Goal: Transaction & Acquisition: Purchase product/service

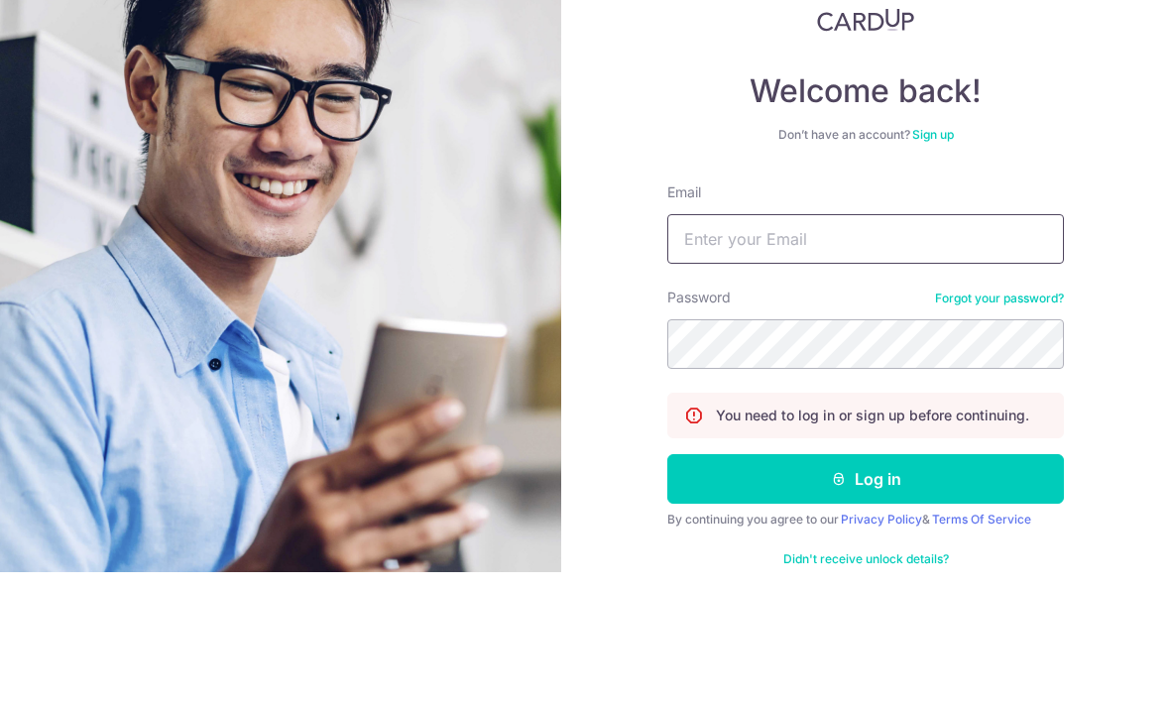
type input "gwyn0101@hotmail.com"
click at [866, 589] on button "Log in" at bounding box center [865, 614] width 397 height 50
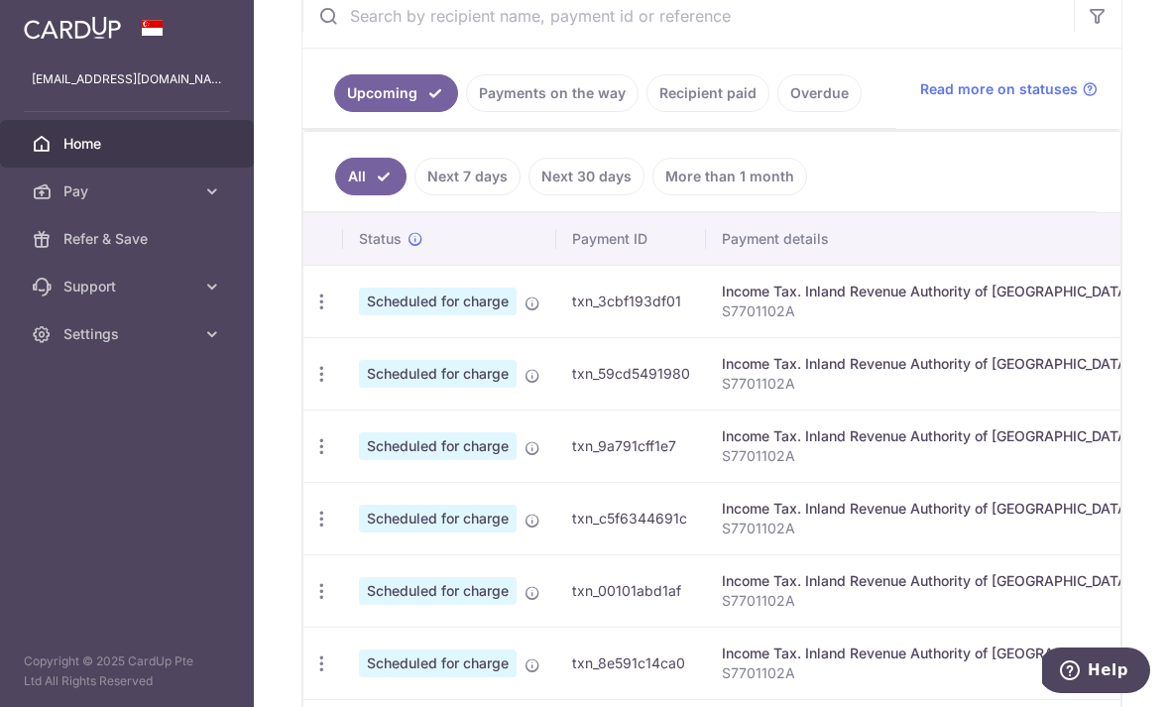
click at [0, 0] on icon "button" at bounding box center [0, 0] width 0 height 0
click at [212, 200] on icon at bounding box center [212, 191] width 20 height 20
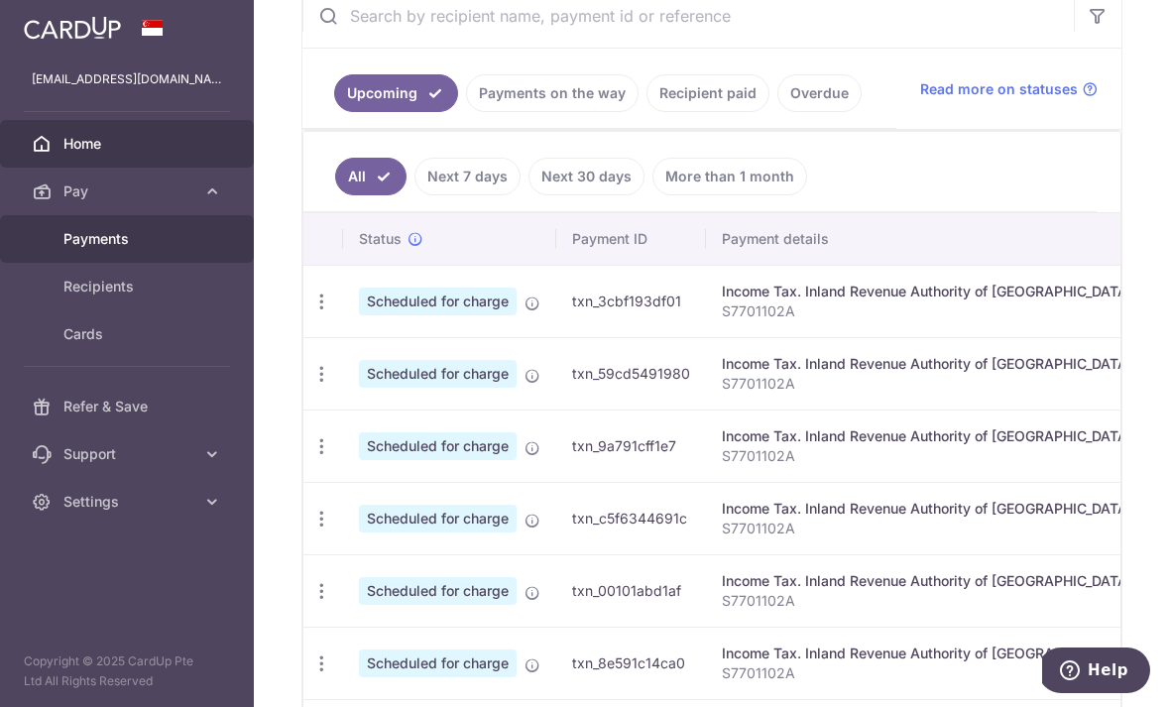
click at [122, 251] on link "Payments" at bounding box center [127, 239] width 254 height 48
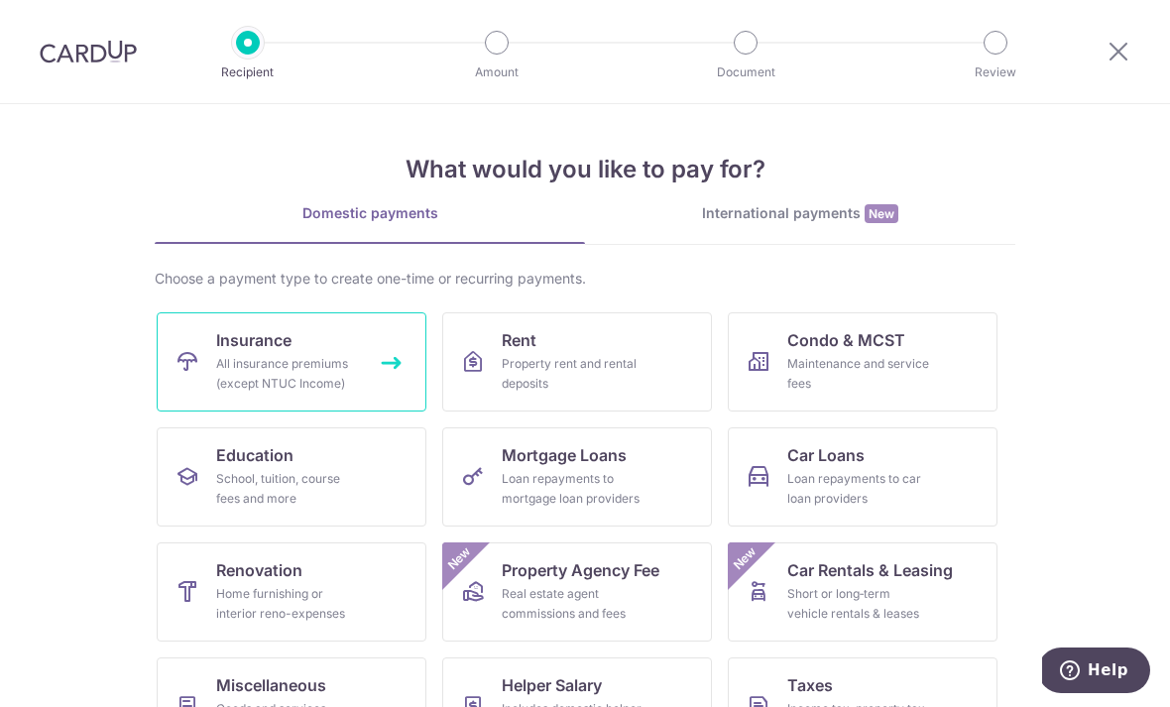
click at [318, 373] on div "All insurance premiums (except NTUC Income)" at bounding box center [287, 374] width 143 height 40
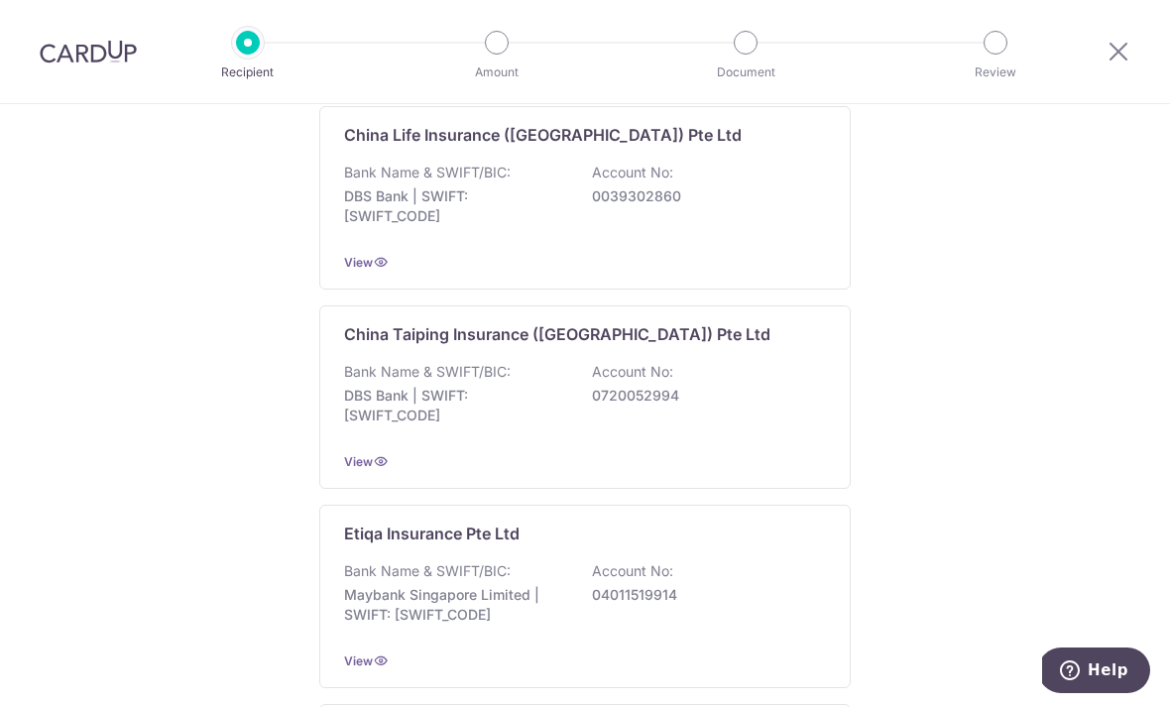
scroll to position [901, 0]
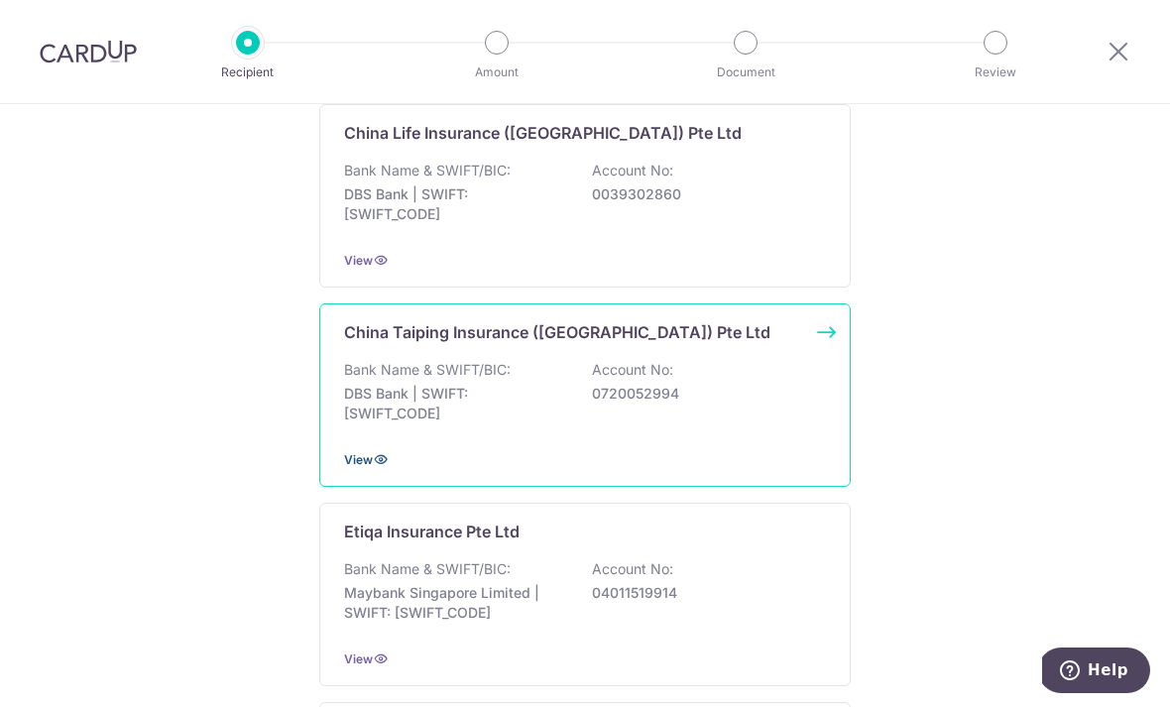
click at [376, 467] on icon at bounding box center [381, 459] width 16 height 16
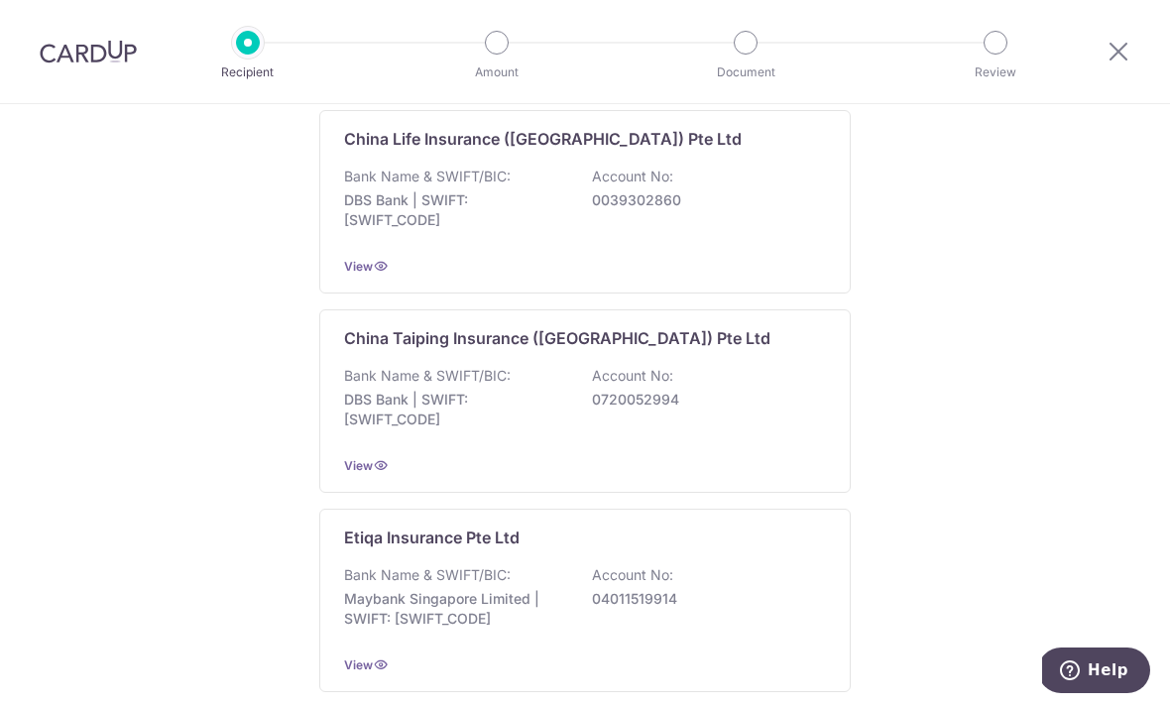
scroll to position [901, 0]
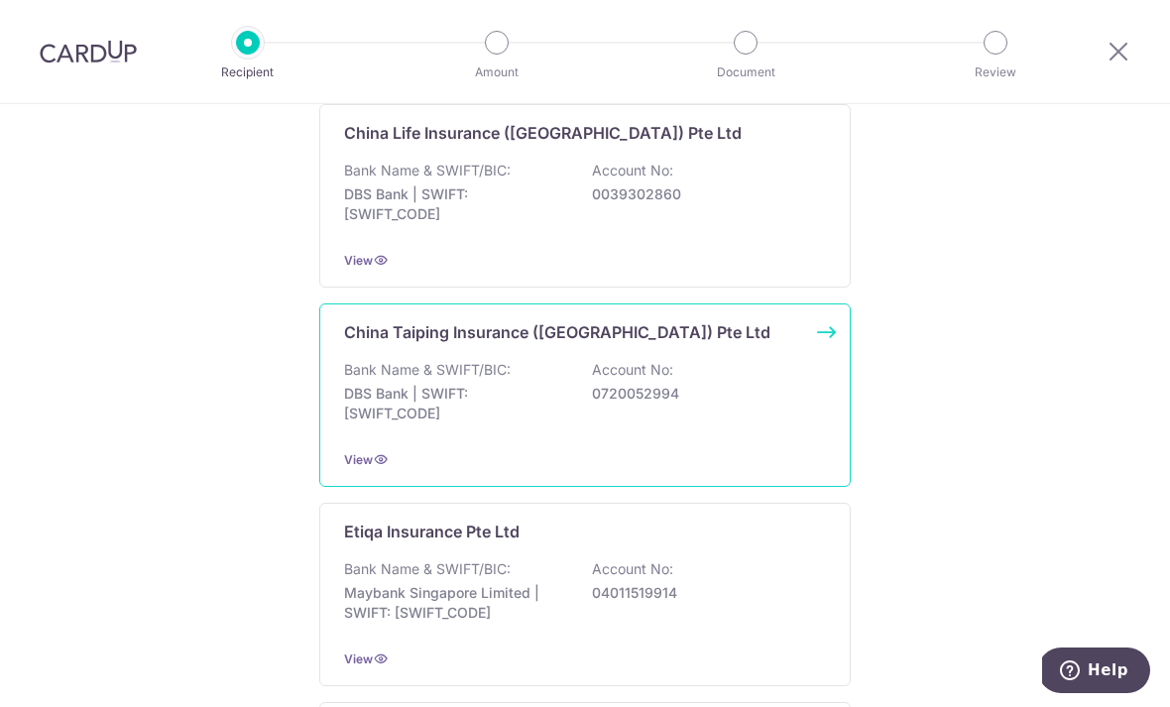
click at [819, 346] on div "China Taiping Insurance (Singapore) Pte Ltd Bank Name & SWIFT/BIC: DBS Bank | S…" at bounding box center [584, 394] width 531 height 183
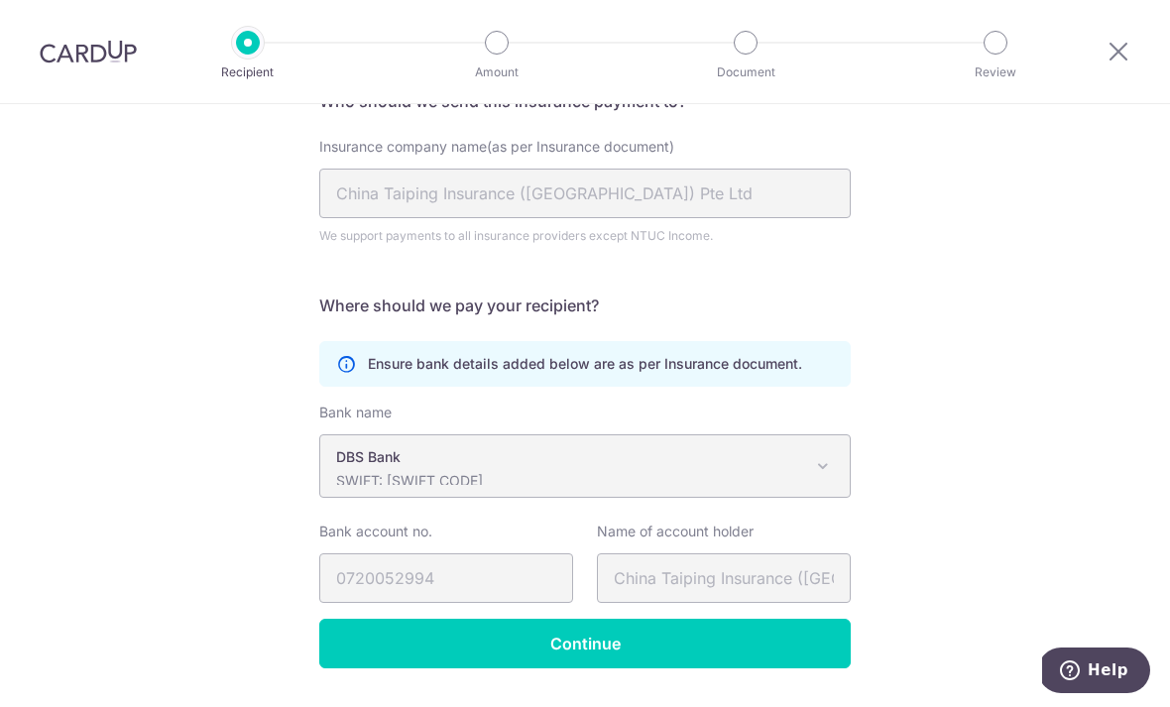
scroll to position [180, 0]
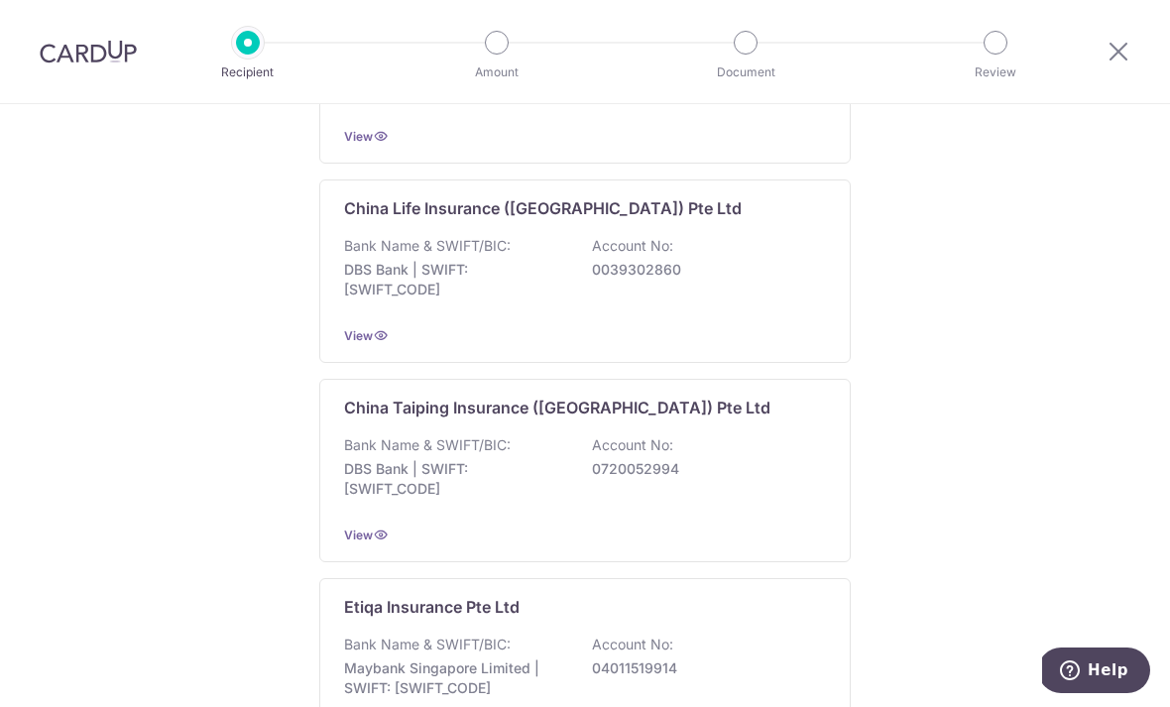
scroll to position [818, 0]
